Goal: Find contact information: Find contact information

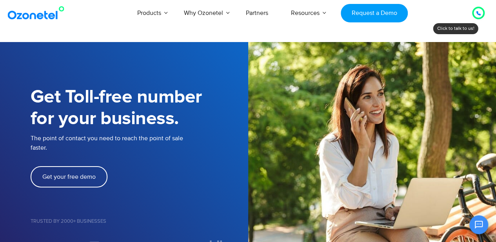
click at [204, 91] on h1 "Get Toll-free number for your business." at bounding box center [140, 107] width 218 height 43
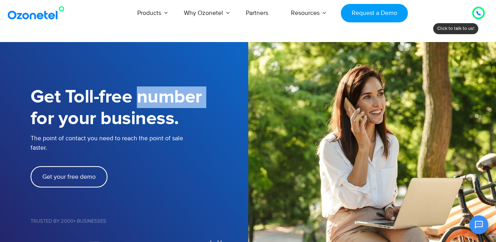
click at [204, 91] on h1 "Get Toll-free number for your business." at bounding box center [140, 107] width 218 height 43
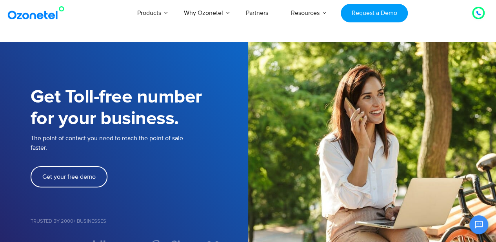
click at [480, 15] on icon at bounding box center [478, 13] width 5 height 5
click at [477, 10] on div at bounding box center [478, 12] width 5 height 9
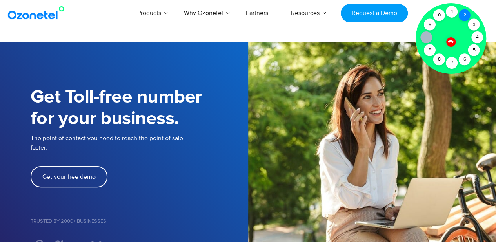
click at [464, 15] on div "2" at bounding box center [465, 15] width 12 height 12
click at [451, 38] on icon at bounding box center [450, 41] width 7 height 7
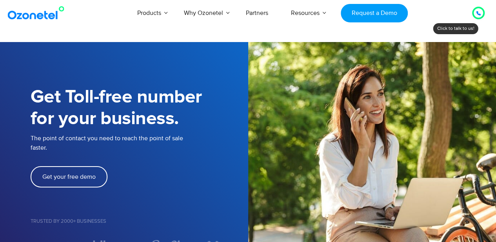
click at [227, 173] on div "Get your free demo" at bounding box center [140, 176] width 218 height 21
